Goal: Information Seeking & Learning: Learn about a topic

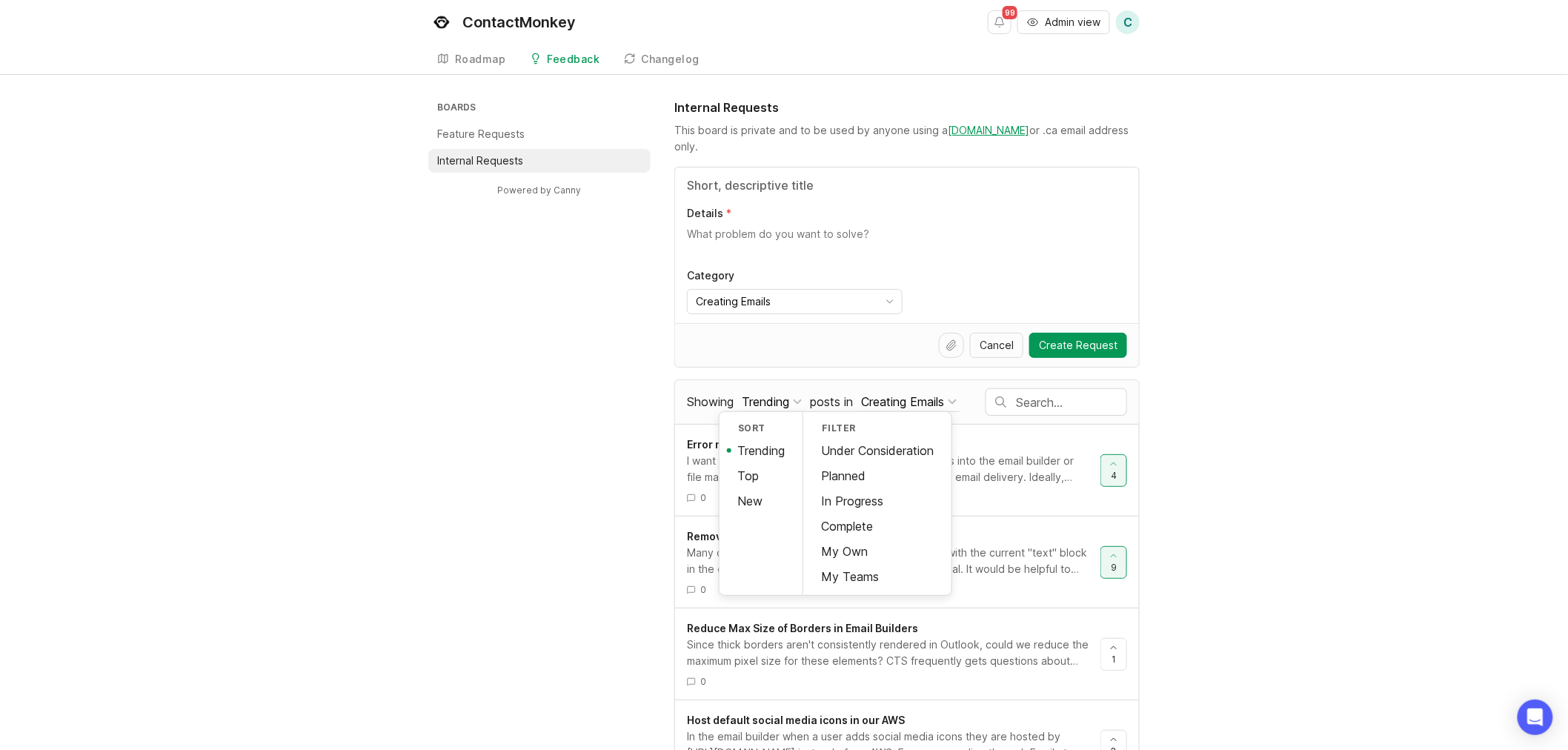
click at [771, 465] on div "Top" at bounding box center [761, 475] width 83 height 25
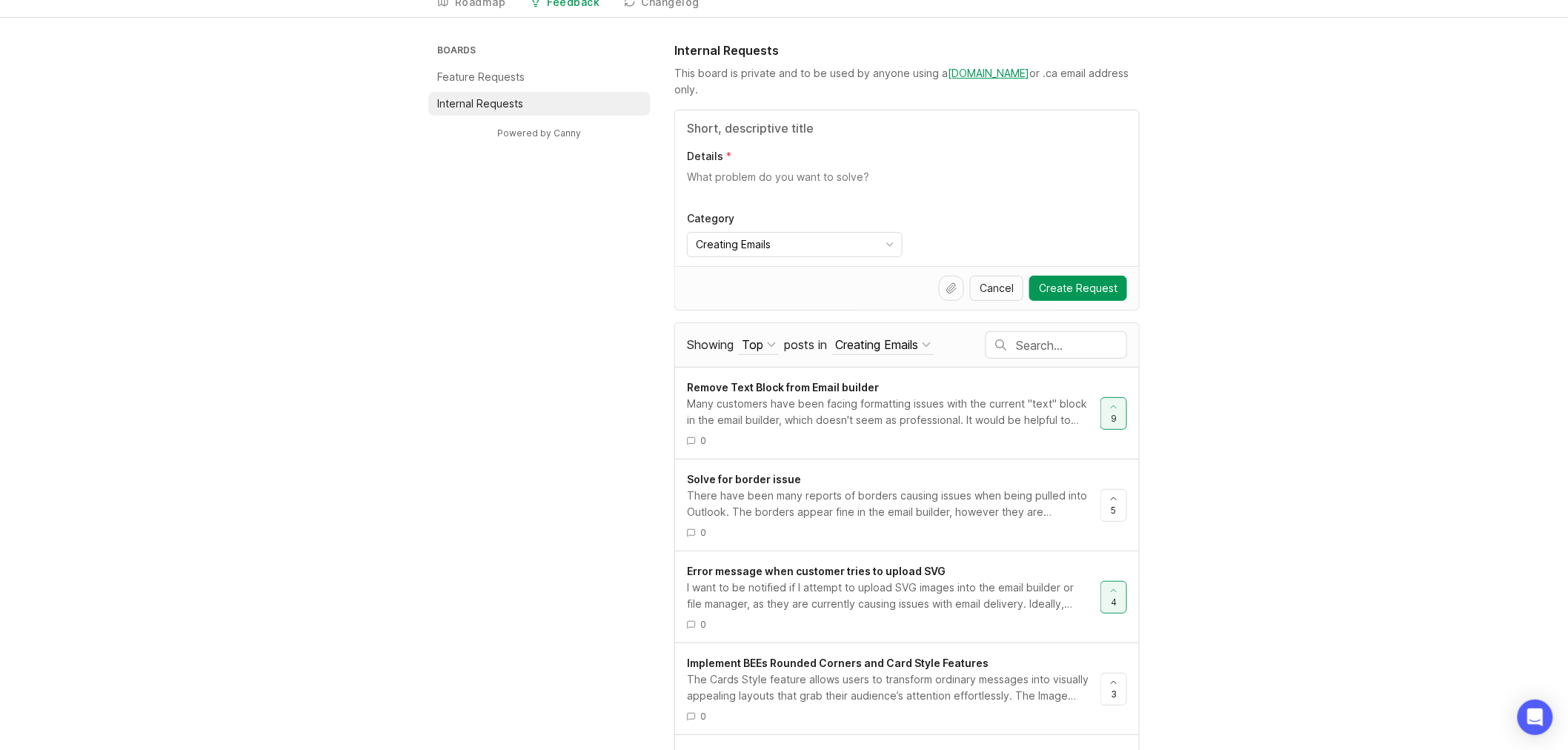
scroll to position [82, 0]
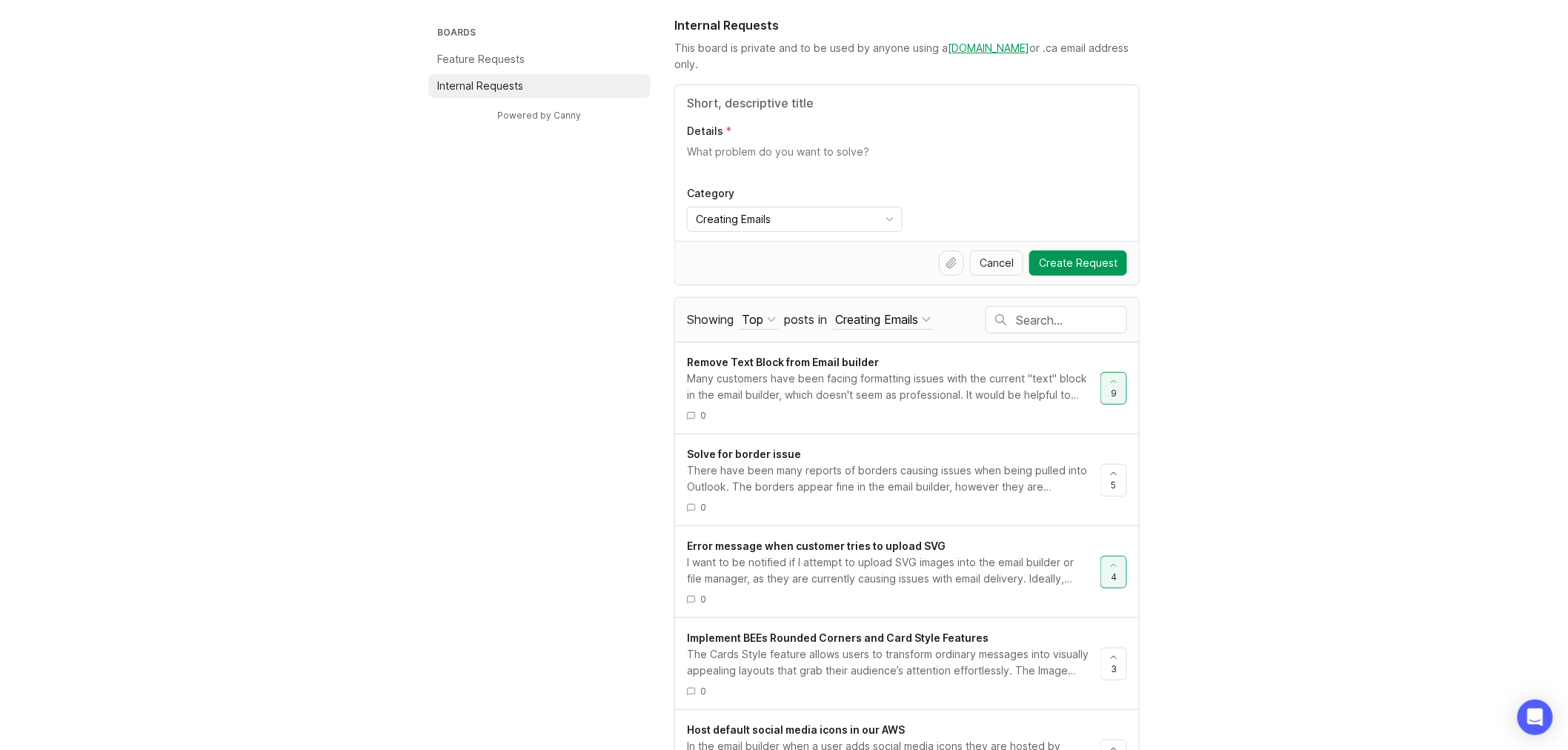
click at [555, 60] on li "Feature Requests" at bounding box center [539, 59] width 223 height 24
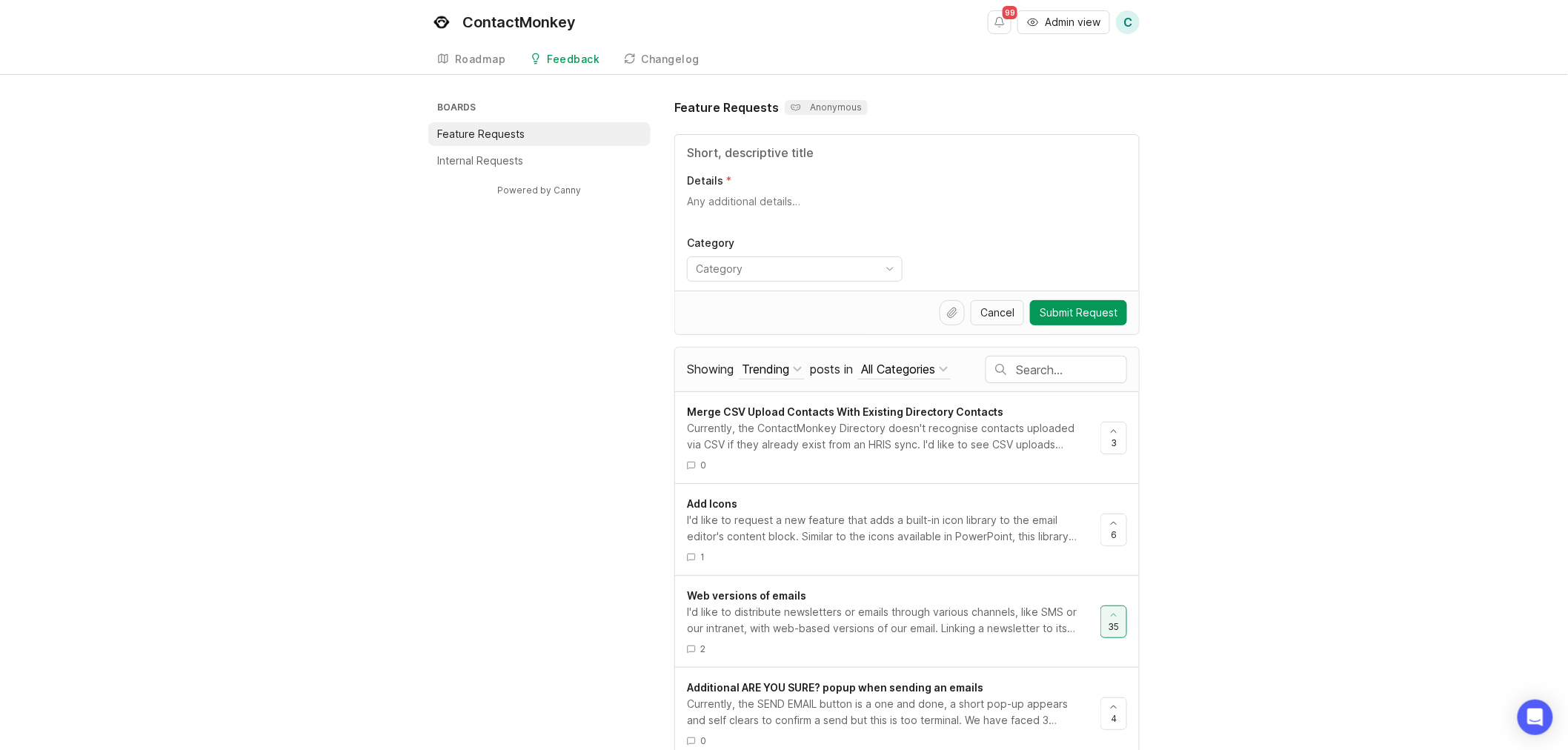
click at [761, 372] on div "Trending" at bounding box center [765, 369] width 48 height 16
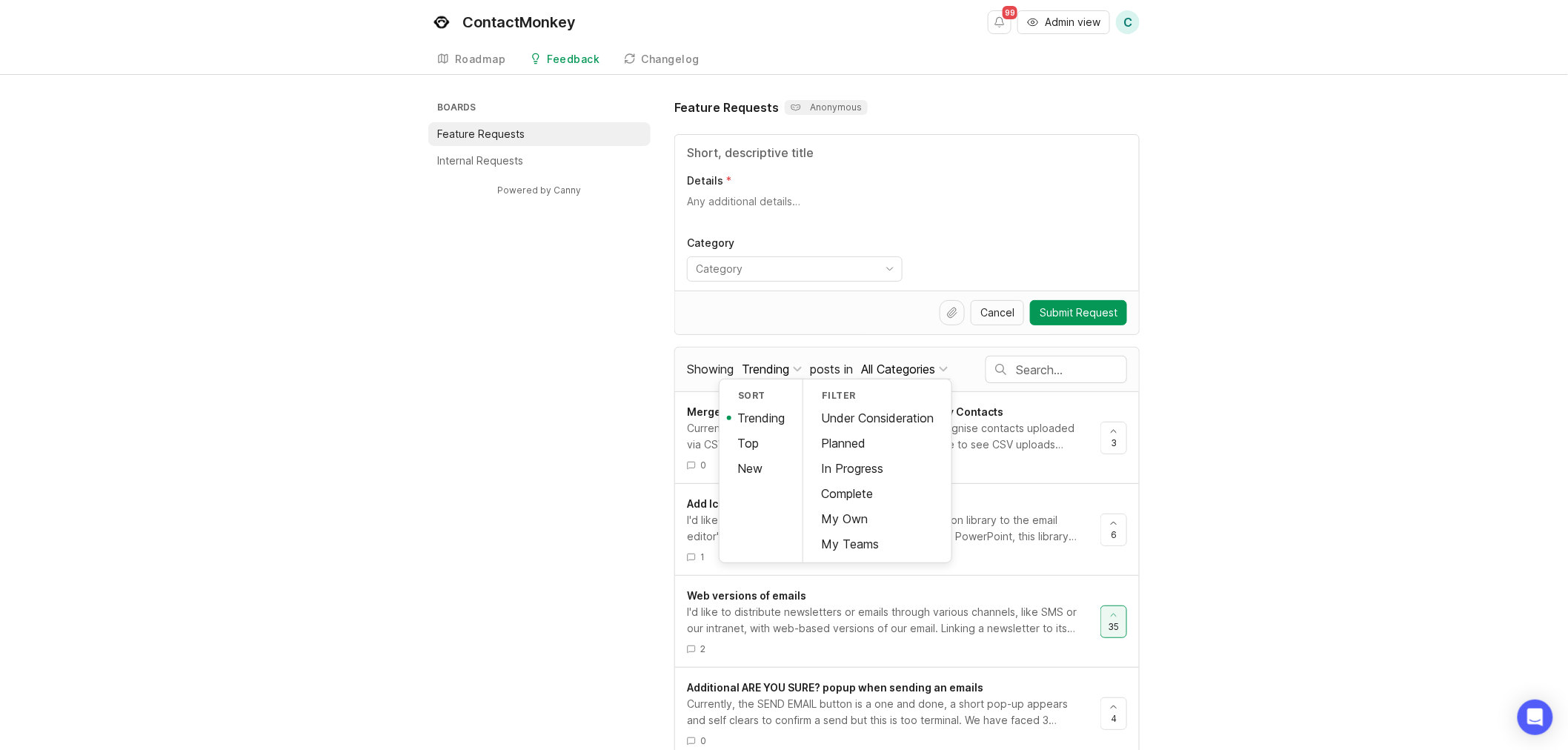
click at [738, 444] on div "Top" at bounding box center [761, 442] width 83 height 25
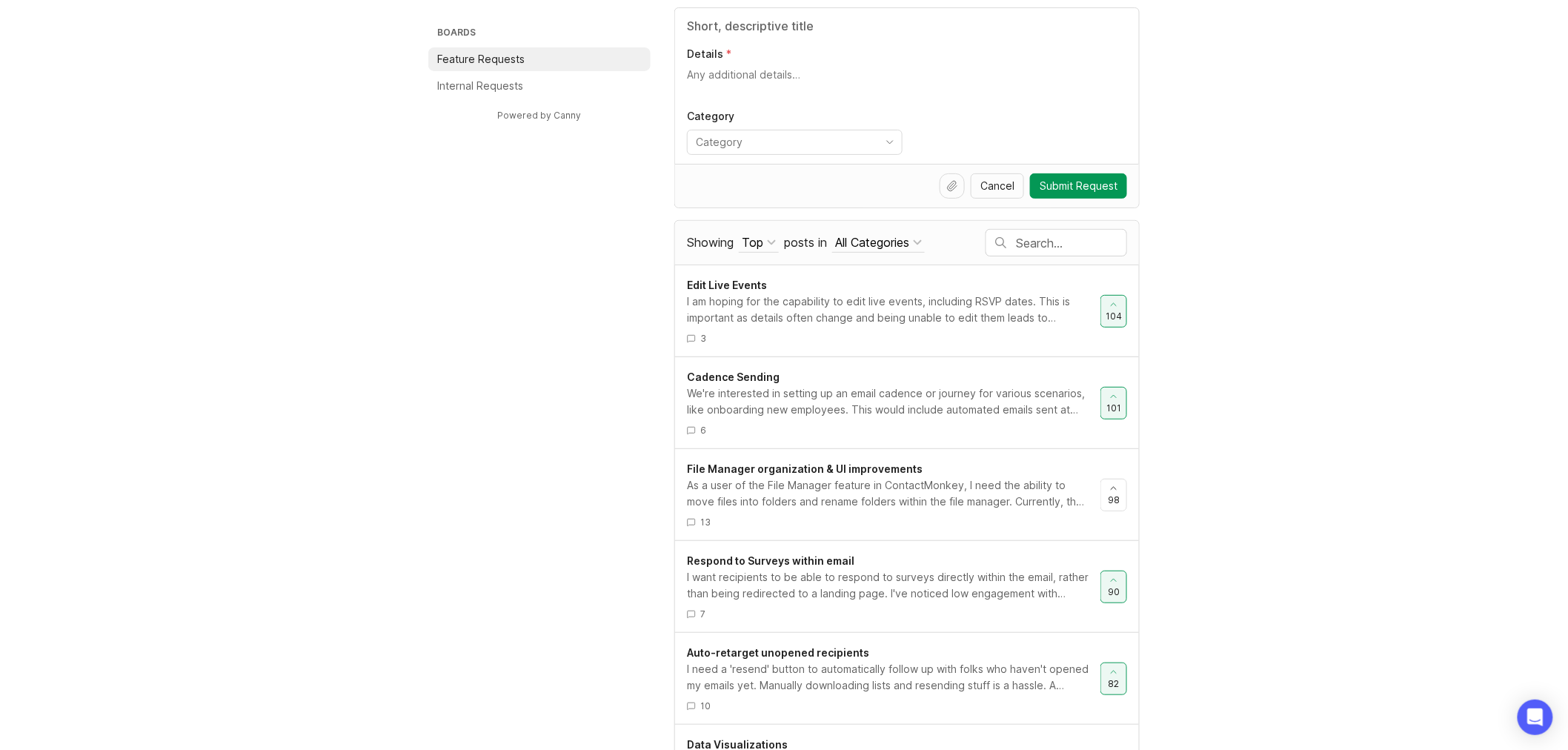
scroll to position [164, 0]
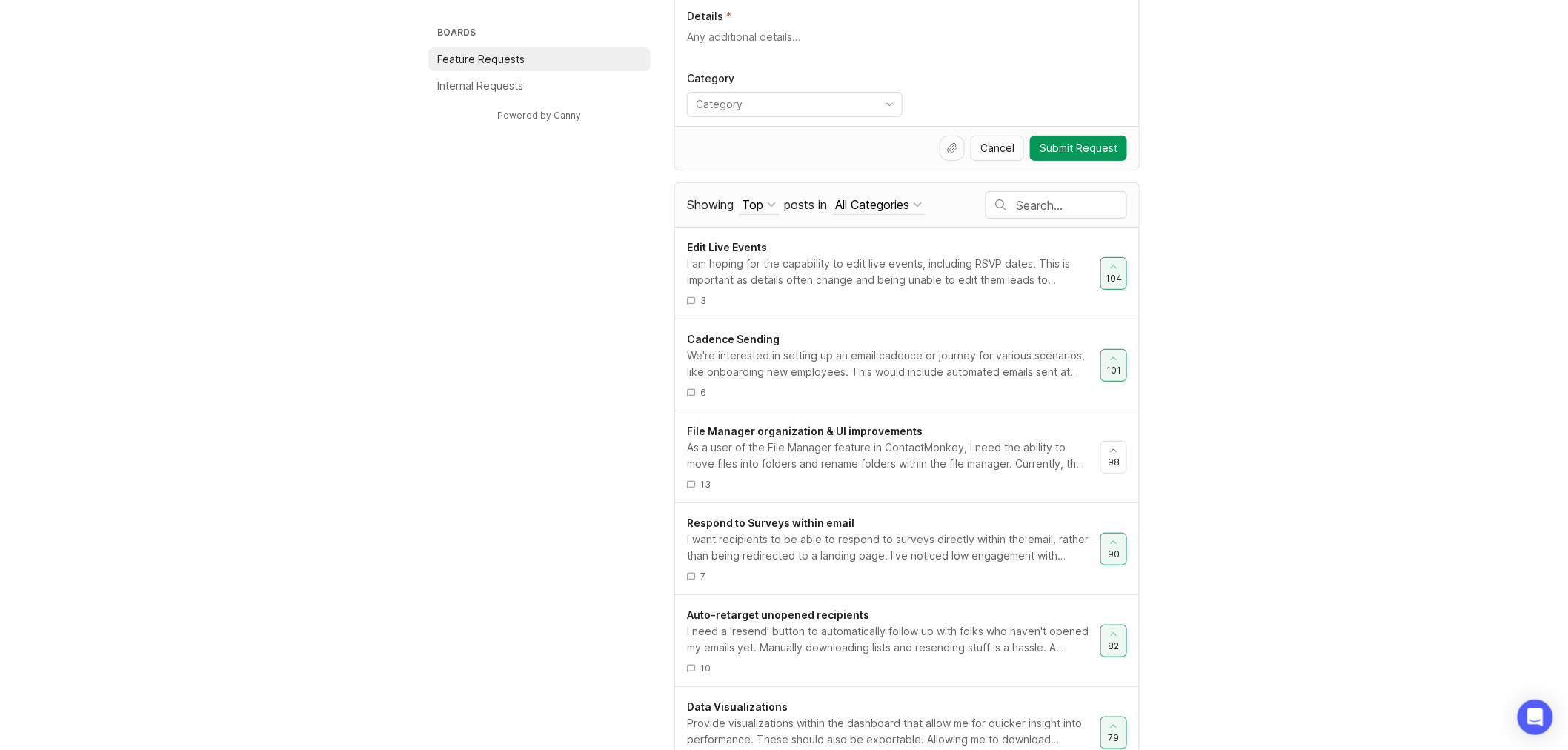
click at [812, 282] on div "I am hoping for the capability to edit live events, including RSVP dates. This …" at bounding box center [888, 271] width 402 height 33
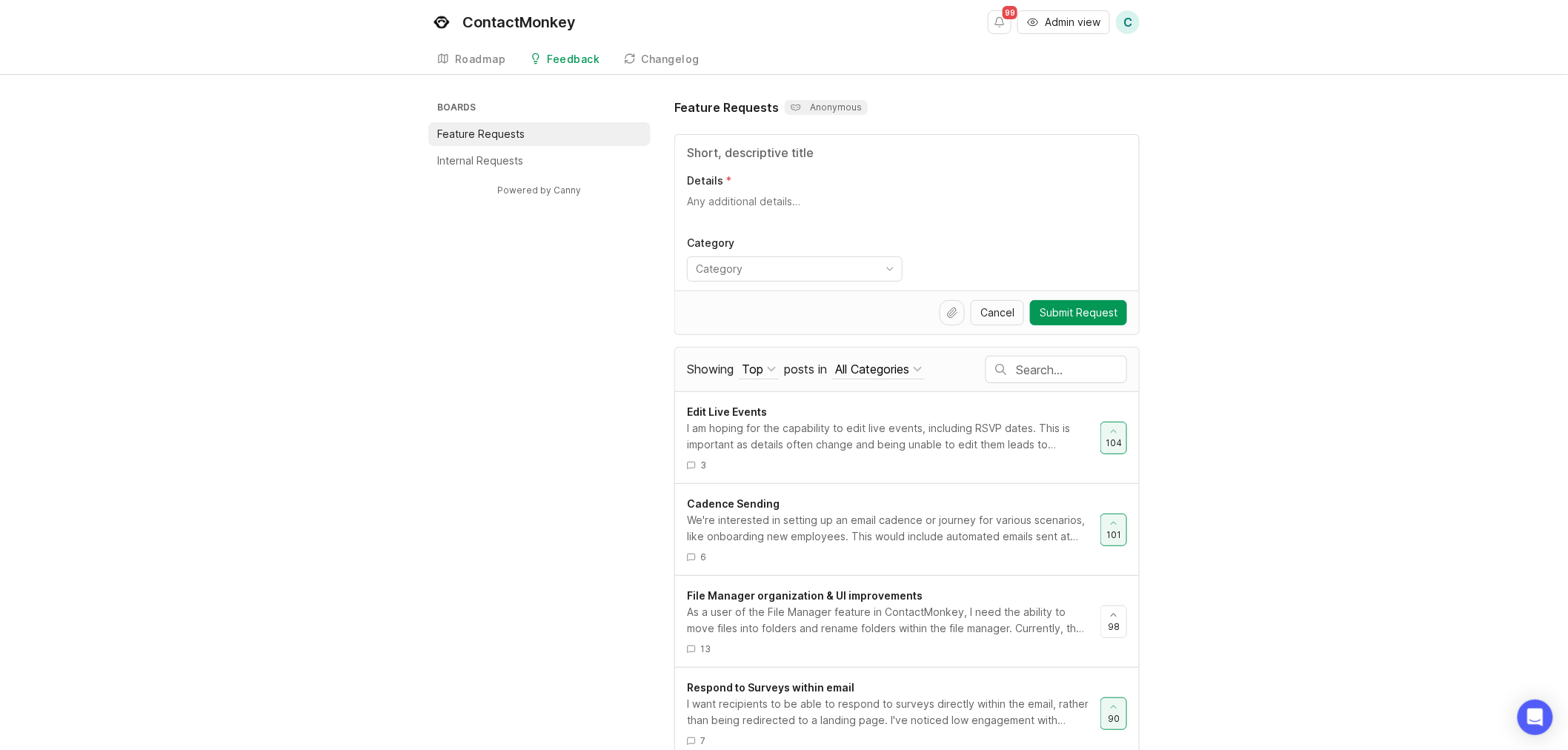
scroll to position [164, 0]
